Goal: Task Accomplishment & Management: Use online tool/utility

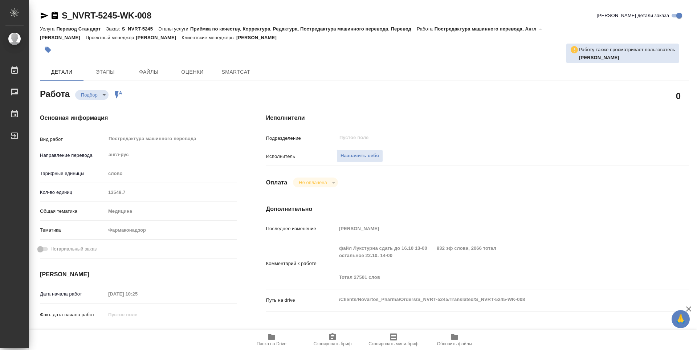
type textarea "x"
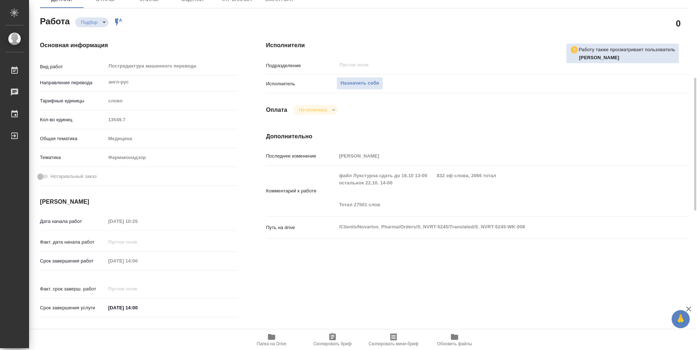
scroll to position [109, 0]
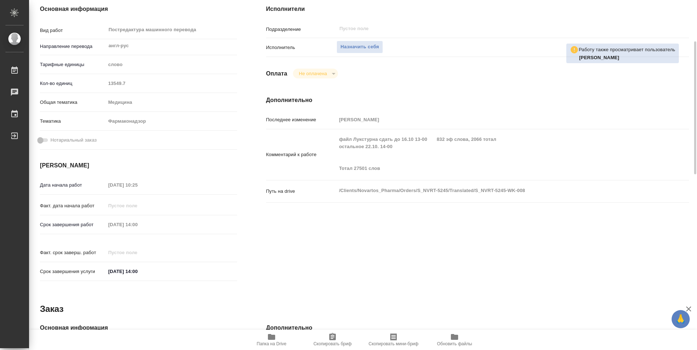
type textarea "x"
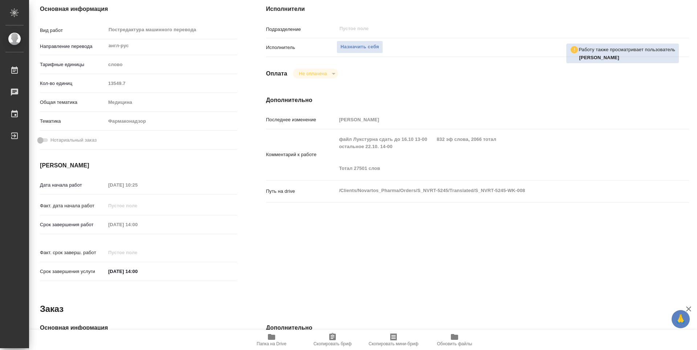
type textarea "x"
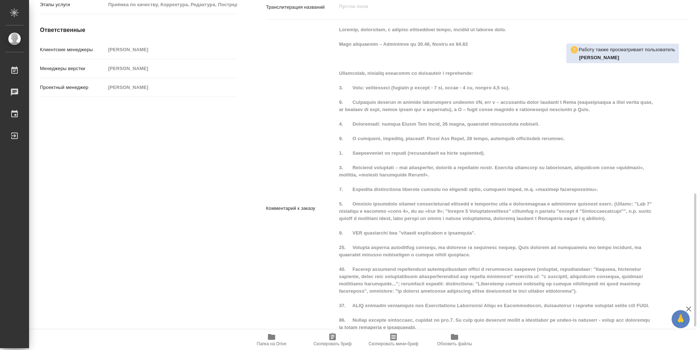
scroll to position [570, 0]
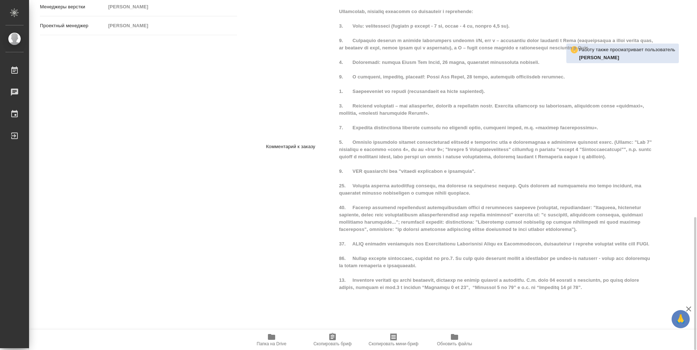
click at [274, 338] on icon "button" at bounding box center [271, 337] width 7 height 6
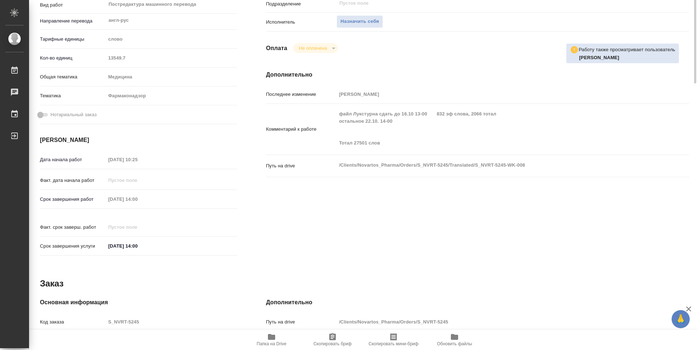
scroll to position [0, 0]
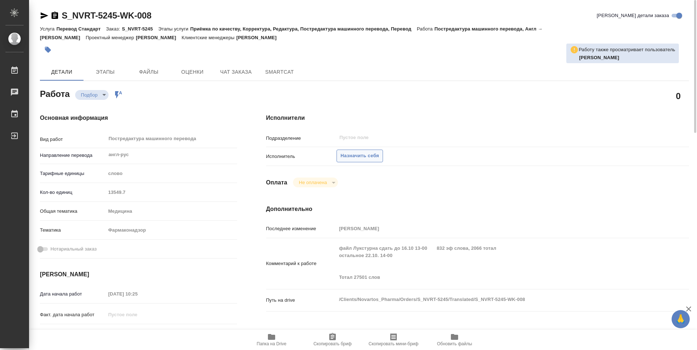
click at [370, 157] on span "Назначить себя" at bounding box center [359, 156] width 38 height 8
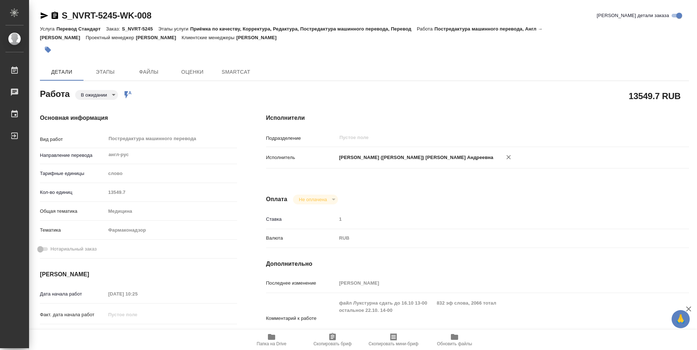
type textarea "x"
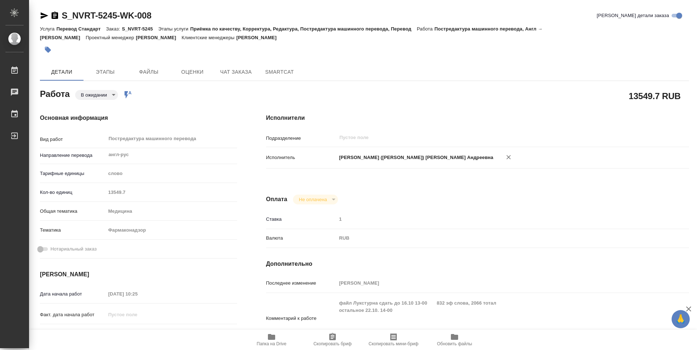
type textarea "x"
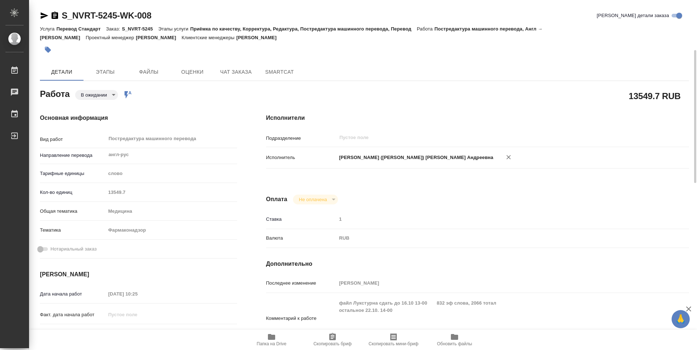
scroll to position [36, 0]
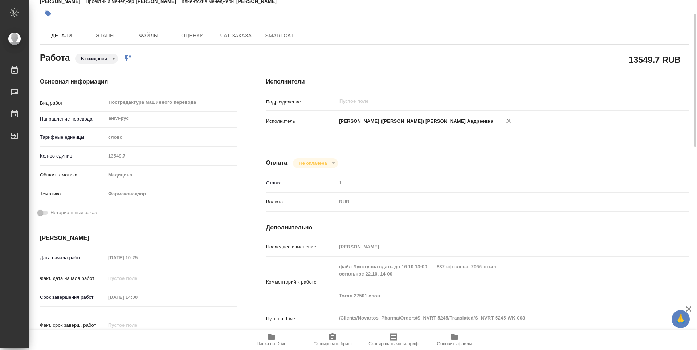
type textarea "x"
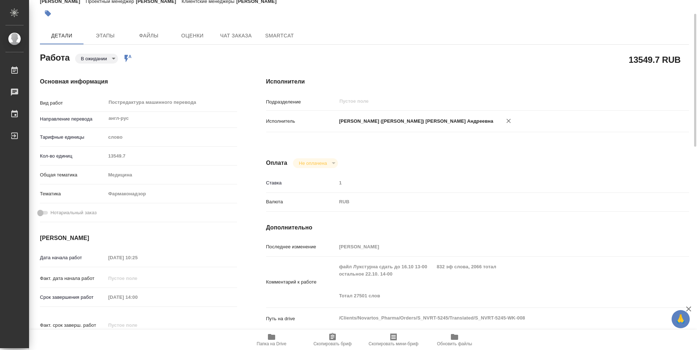
scroll to position [0, 0]
